Goal: Check status

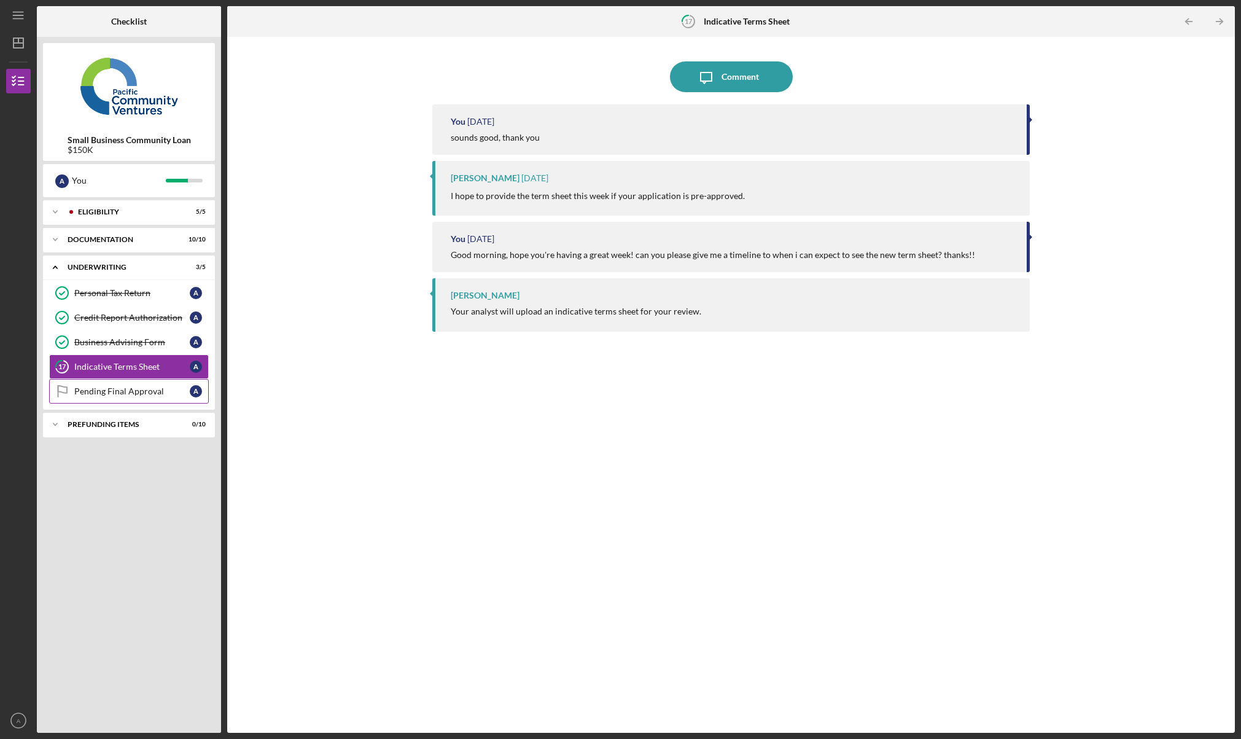
click at [112, 396] on div "Pending Final Approval" at bounding box center [131, 391] width 115 height 10
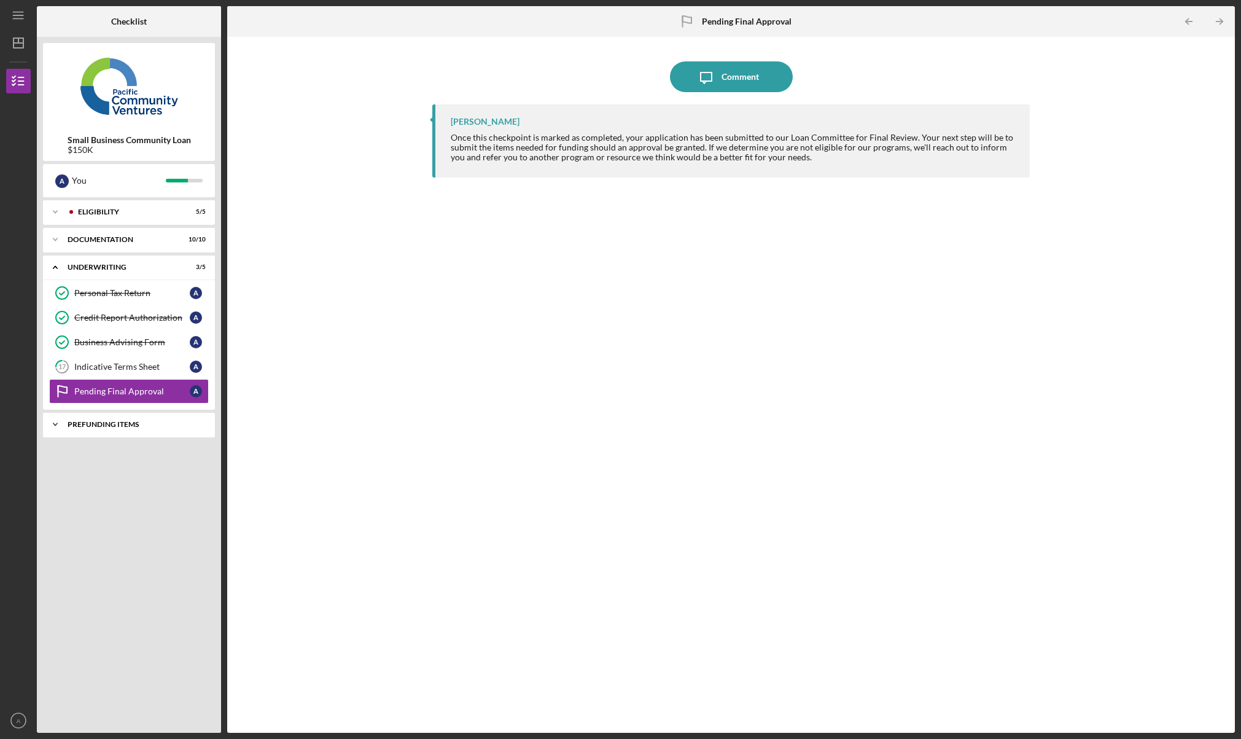
click at [123, 431] on div "Icon/Expander Prefunding Items 0 / 10" at bounding box center [129, 424] width 172 height 25
